Goal: Task Accomplishment & Management: Complete application form

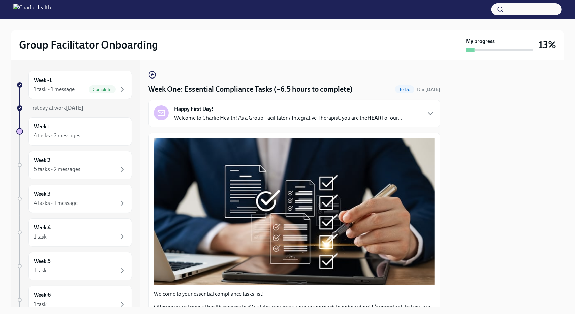
scroll to position [1447, 0]
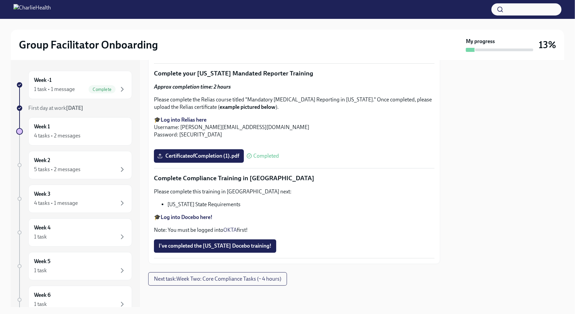
click at [213, 241] on button "I've completed the [US_STATE] Docebo training!" at bounding box center [215, 245] width 122 height 13
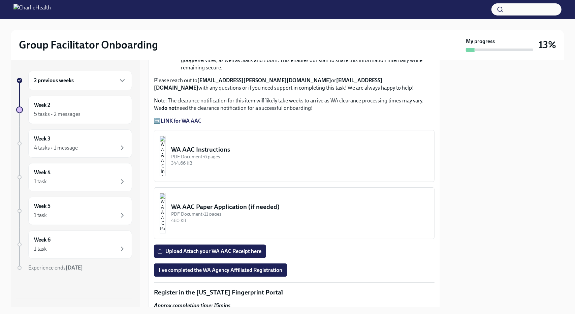
scroll to position [470, 0]
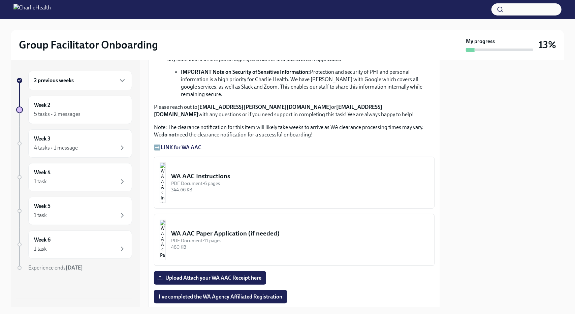
click at [215, 229] on div "WA AAC Paper Application (if needed)" at bounding box center [300, 233] width 258 height 9
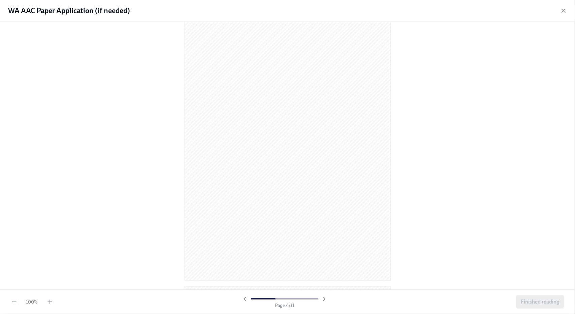
scroll to position [0, 0]
click at [439, 63] on div at bounding box center [288, 154] width 554 height 254
drag, startPoint x: 440, startPoint y: 66, endPoint x: 463, endPoint y: 68, distance: 23.3
click at [463, 68] on div at bounding box center [288, 154] width 554 height 254
click at [461, 59] on div at bounding box center [288, 154] width 554 height 254
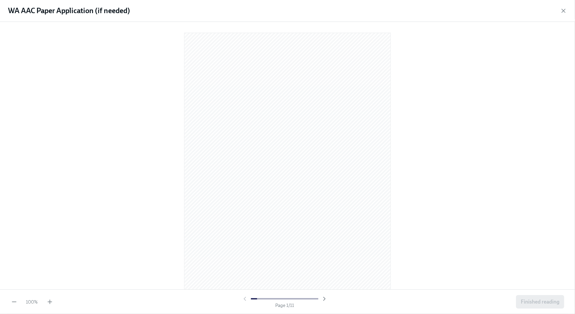
drag, startPoint x: 389, startPoint y: 97, endPoint x: 404, endPoint y: 54, distance: 45.5
click at [404, 54] on div at bounding box center [288, 154] width 554 height 254
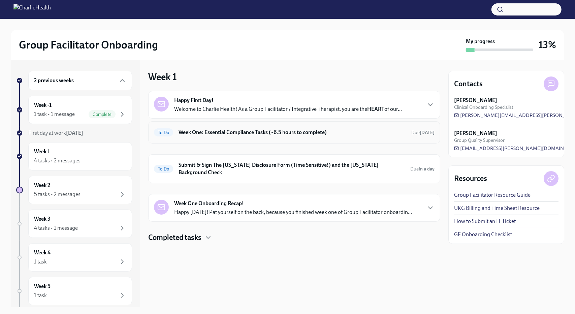
click at [231, 133] on h6 "Week One: Essential Compliance Tasks (~6.5 hours to complete)" at bounding box center [292, 132] width 227 height 7
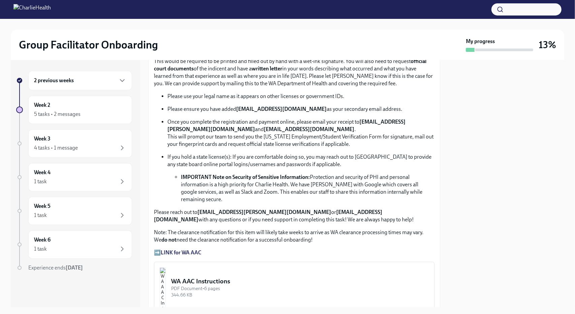
scroll to position [472, 0]
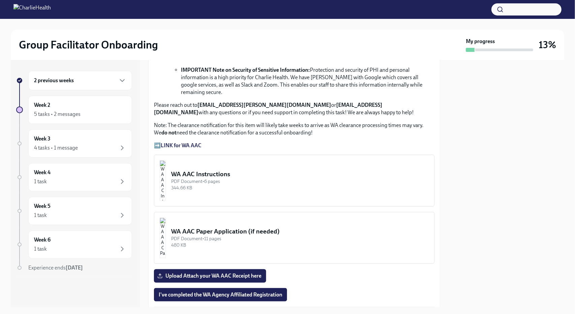
click at [268, 185] on div "344.66 KB" at bounding box center [300, 188] width 258 height 6
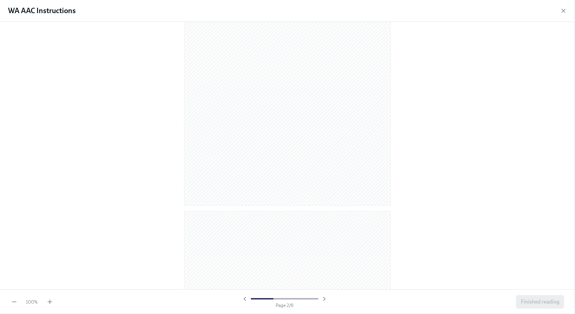
scroll to position [0, 0]
click at [435, 101] on div at bounding box center [288, 154] width 554 height 254
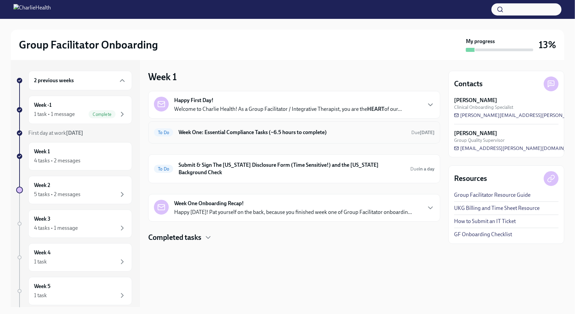
click at [236, 128] on div "To Do Week One: Essential Compliance Tasks (~6.5 hours to complete) Due [DATE]" at bounding box center [294, 132] width 281 height 11
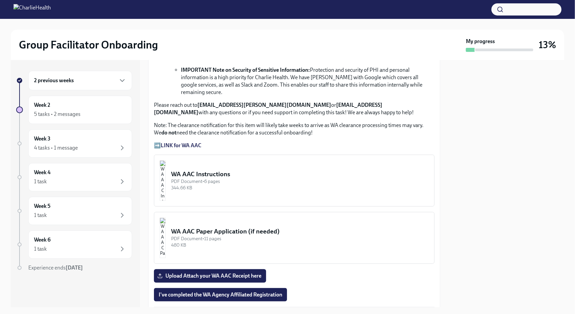
scroll to position [505, 0]
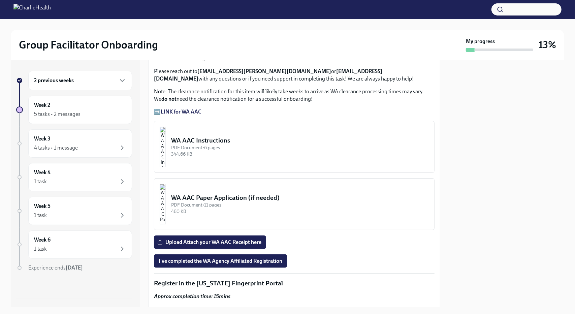
drag, startPoint x: 253, startPoint y: 132, endPoint x: 555, endPoint y: 225, distance: 316.7
click at [556, 226] on div at bounding box center [506, 183] width 116 height 247
click at [220, 145] on div "PDF Document • 6 pages" at bounding box center [300, 148] width 258 height 6
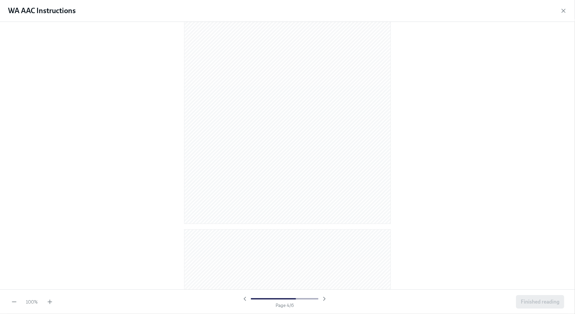
scroll to position [1375, 0]
click at [529, 300] on span "Finished reading" at bounding box center [540, 302] width 39 height 7
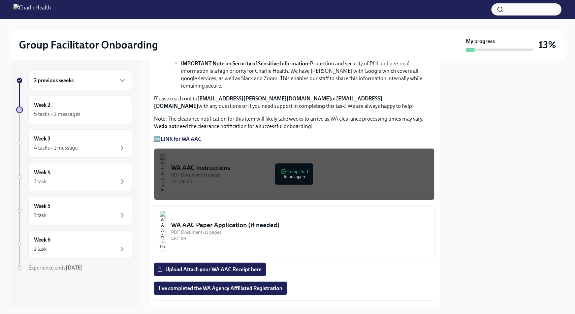
scroll to position [480, 0]
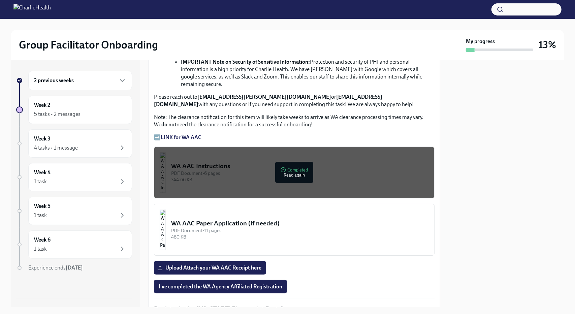
click at [287, 170] on div "PDF Document • 6 pages" at bounding box center [300, 173] width 258 height 6
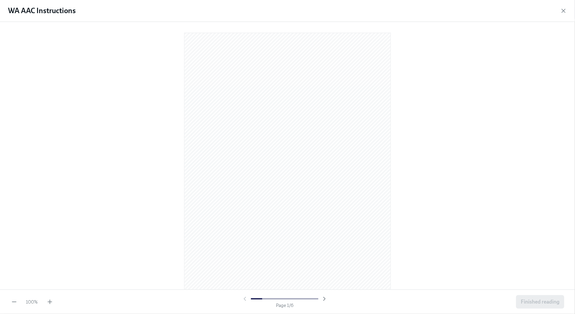
drag, startPoint x: 404, startPoint y: 95, endPoint x: 406, endPoint y: 57, distance: 37.4
click at [406, 57] on div at bounding box center [288, 154] width 554 height 254
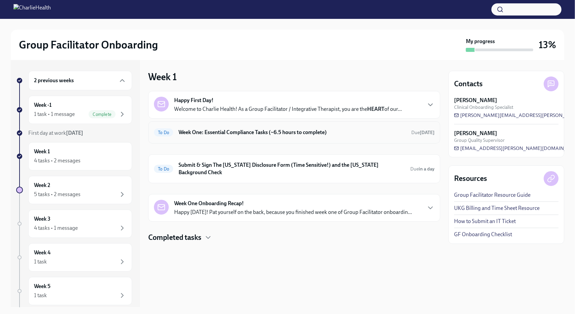
click at [215, 135] on h6 "Week One: Essential Compliance Tasks (~6.5 hours to complete)" at bounding box center [292, 132] width 227 height 7
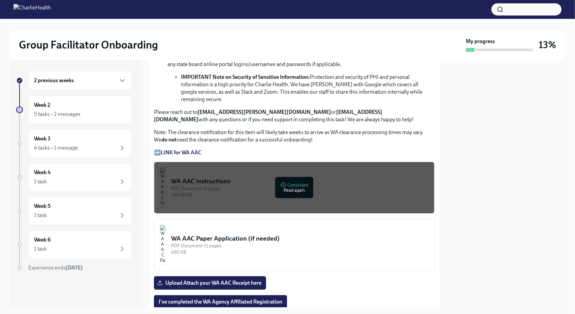
scroll to position [472, 0]
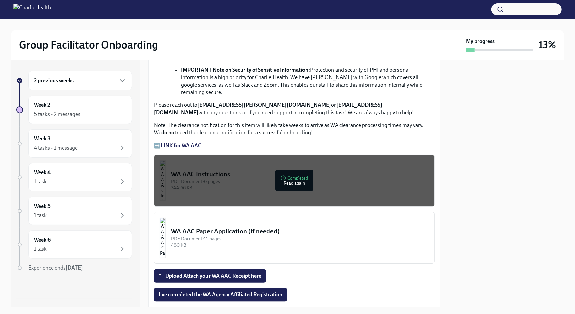
click at [182, 142] on strong "LINK for WA AAC" at bounding box center [181, 145] width 41 height 6
click at [312, 212] on button "WA AAC Paper Application (if needed) PDF Document • 11 pages 480 KB" at bounding box center [294, 238] width 281 height 52
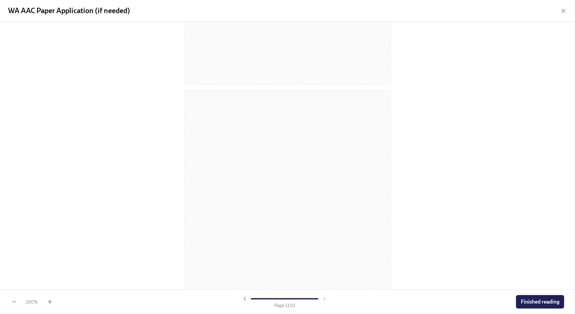
scroll to position [2604, 0]
drag, startPoint x: 391, startPoint y: 68, endPoint x: 437, endPoint y: 51, distance: 48.6
click at [436, 52] on div at bounding box center [287, 156] width 575 height 268
click at [528, 75] on div at bounding box center [287, 156] width 575 height 268
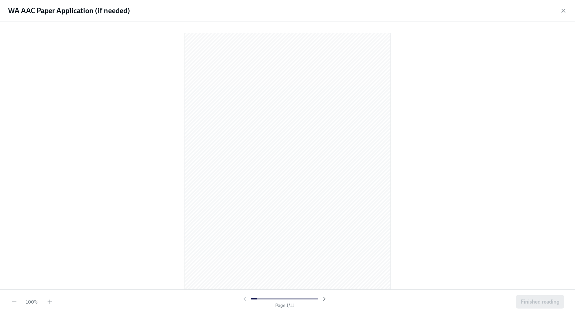
click at [463, 65] on div at bounding box center [288, 154] width 554 height 254
click at [114, 96] on div at bounding box center [288, 154] width 554 height 254
drag, startPoint x: 8, startPoint y: 12, endPoint x: 92, endPoint y: 14, distance: 84.3
click at [92, 14] on h1 "WA AAC Paper Application (if needed)" at bounding box center [69, 11] width 122 height 10
copy h1 "WA AAC Paper Application"
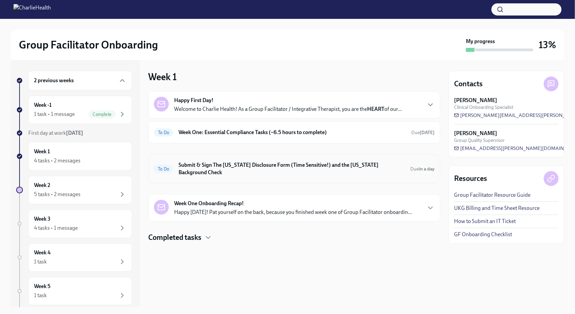
click at [201, 167] on h6 "Submit & Sign The [US_STATE] Disclosure Form (Time Sensitive!) and the [US_STAT…" at bounding box center [292, 168] width 226 height 15
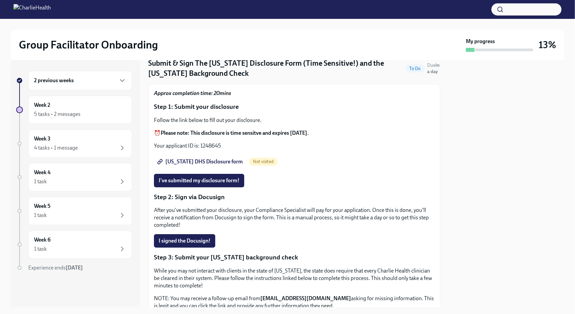
scroll to position [9, 0]
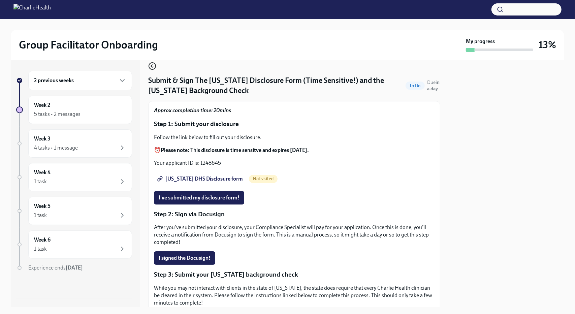
click at [154, 63] on div "Submit & Sign The [US_STATE] Disclosure Form (Time Sensitive!) and the [US_STAT…" at bounding box center [294, 183] width 292 height 247
click at [154, 65] on icon "button" at bounding box center [152, 66] width 8 height 8
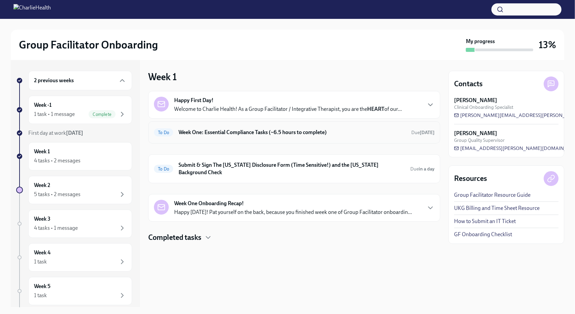
click at [218, 143] on div "To Do Week One: Essential Compliance Tasks (~6.5 hours to complete) Due [DATE]" at bounding box center [294, 132] width 292 height 22
click at [218, 132] on h6 "Week One: Essential Compliance Tasks (~6.5 hours to complete)" at bounding box center [292, 132] width 227 height 7
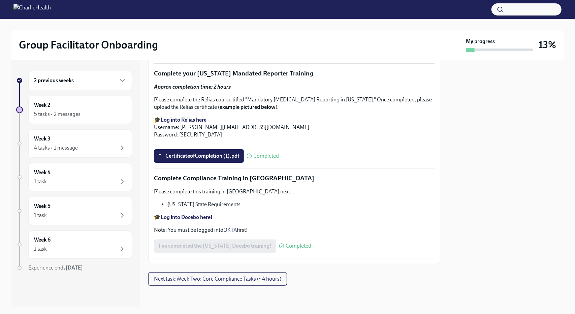
scroll to position [1447, 0]
click at [243, 280] on span "Next task : Week Two: Core Compliance Tasks (~ 4 hours)" at bounding box center [217, 279] width 127 height 7
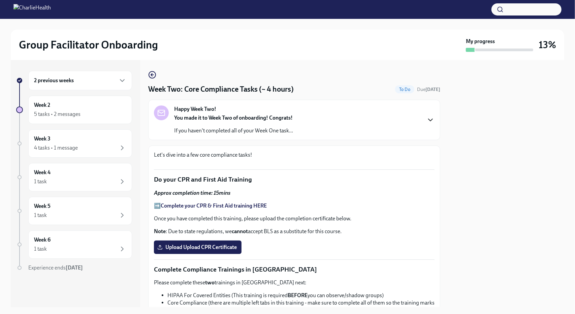
click at [427, 120] on icon "button" at bounding box center [431, 120] width 8 height 8
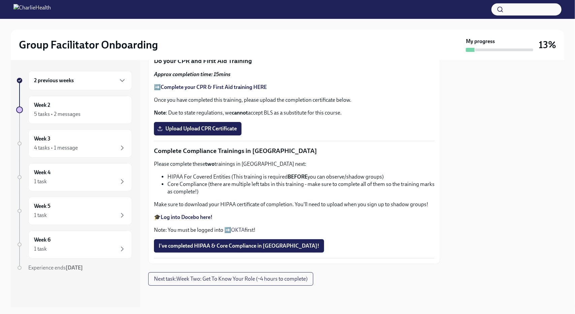
scroll to position [626, 0]
click at [49, 103] on h6 "Week 2" at bounding box center [42, 104] width 16 height 7
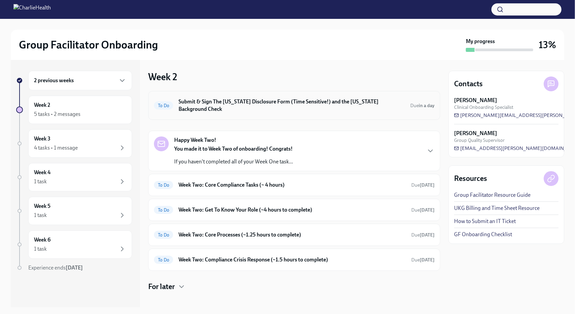
click at [227, 102] on h6 "Submit & Sign The [US_STATE] Disclosure Form (Time Sensitive!) and the [US_STAT…" at bounding box center [292, 105] width 226 height 15
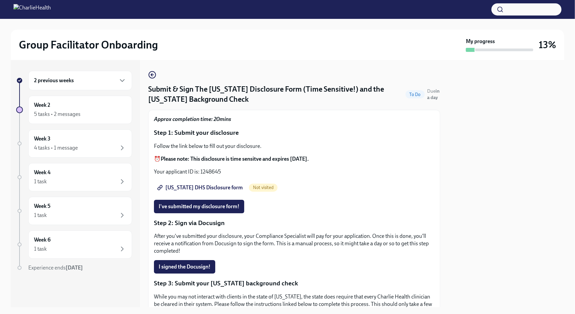
click at [195, 188] on span "[US_STATE] DHS Disclosure form" at bounding box center [201, 187] width 84 height 7
drag, startPoint x: 221, startPoint y: 171, endPoint x: 200, endPoint y: 172, distance: 20.6
click at [200, 172] on p "Your applicant ID is: 1248645" at bounding box center [294, 171] width 281 height 7
copy p "1248645"
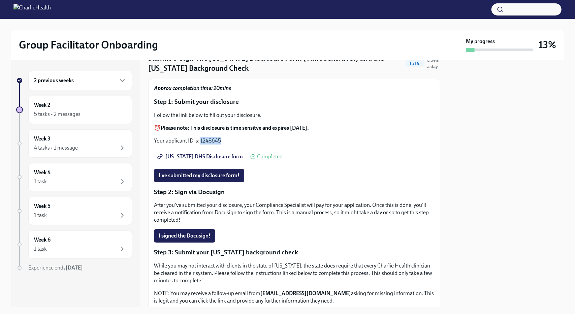
scroll to position [21, 0]
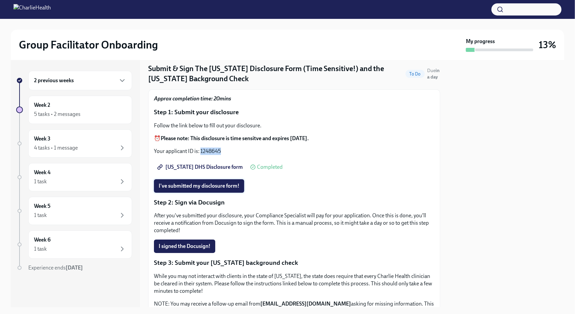
click at [210, 185] on span "I've submitted my disclosure form!" at bounding box center [199, 186] width 81 height 7
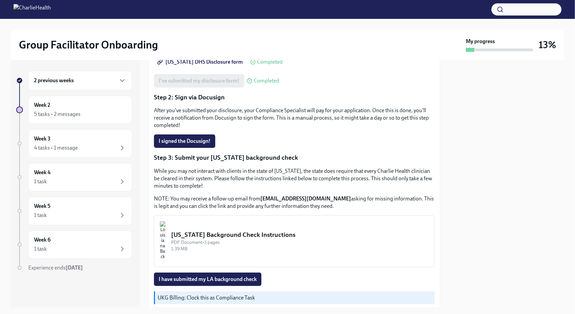
scroll to position [135, 0]
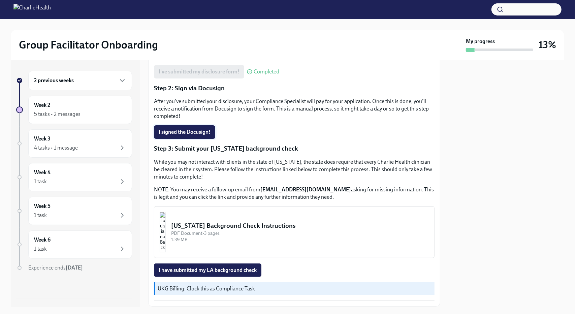
click at [200, 134] on span "I signed the Docusign!" at bounding box center [185, 132] width 52 height 7
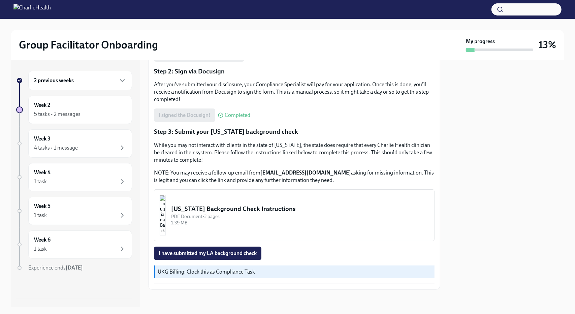
scroll to position [155, 0]
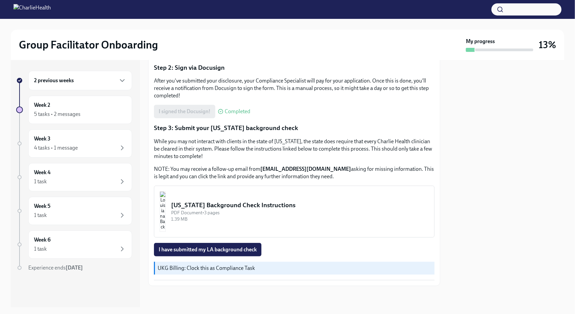
click at [249, 207] on div "[US_STATE] Background Check Instructions" at bounding box center [300, 205] width 258 height 9
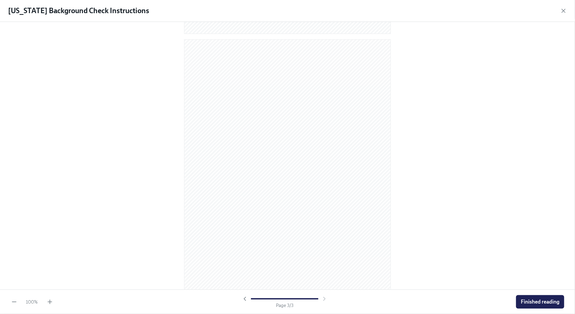
scroll to position [556, 0]
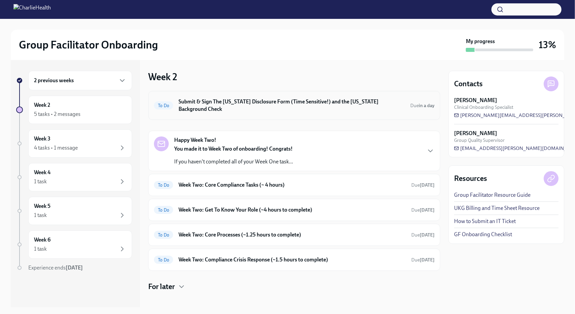
click at [211, 102] on h6 "Submit & Sign The [US_STATE] Disclosure Form (Time Sensitive!) and the [US_STAT…" at bounding box center [292, 105] width 226 height 15
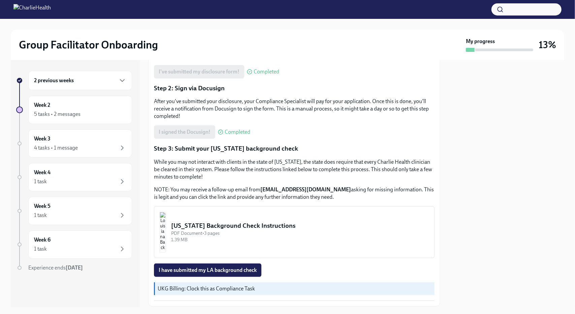
scroll to position [155, 0]
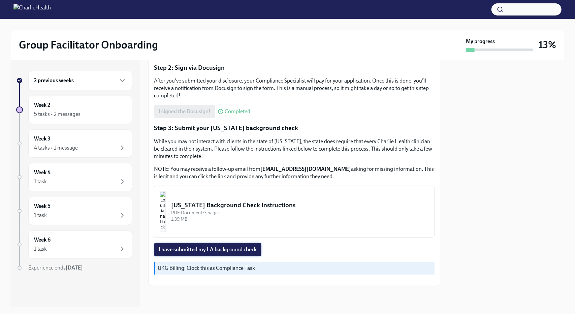
click at [221, 250] on span "I have submitted my LA background check" at bounding box center [208, 249] width 98 height 7
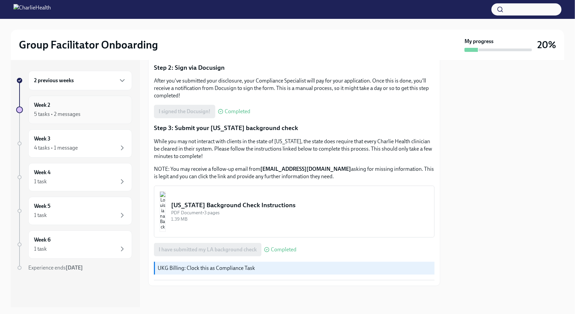
click at [79, 109] on div "Week 2 5 tasks • 2 messages" at bounding box center [80, 109] width 92 height 17
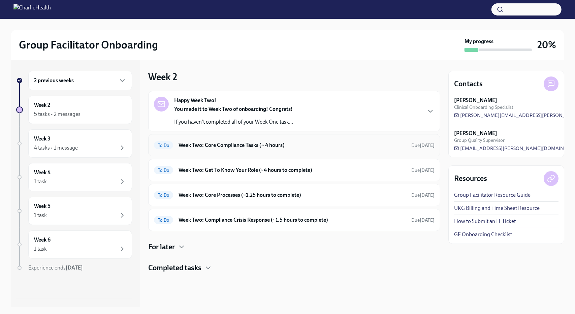
click at [251, 142] on h6 "Week Two: Core Compliance Tasks (~ 4 hours)" at bounding box center [292, 145] width 227 height 7
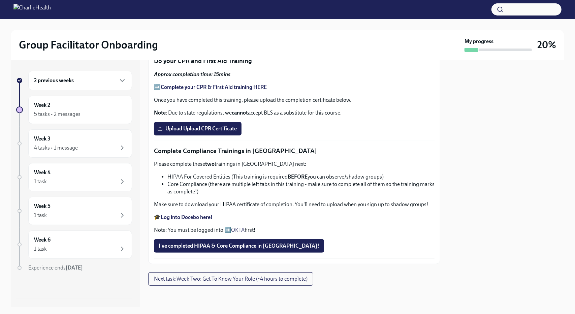
scroll to position [394, 0]
click at [216, 88] on strong "Complete your CPR & First Aid training HERE" at bounding box center [214, 87] width 106 height 6
click at [193, 126] on span "Upload Upload CPR Certificate" at bounding box center [198, 128] width 78 height 7
click at [0, 0] on input "Upload Upload CPR Certificate" at bounding box center [0, 0] width 0 height 0
